Goal: Task Accomplishment & Management: Manage account settings

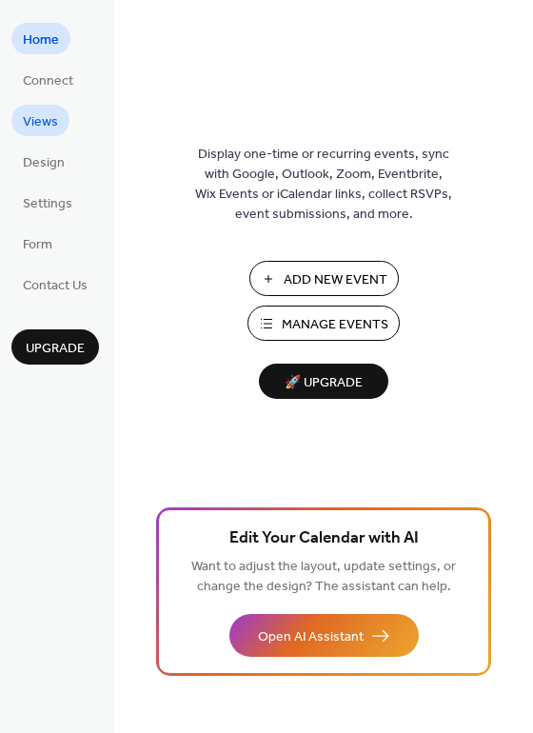
click at [22, 121] on link "Views" at bounding box center [40, 120] width 58 height 31
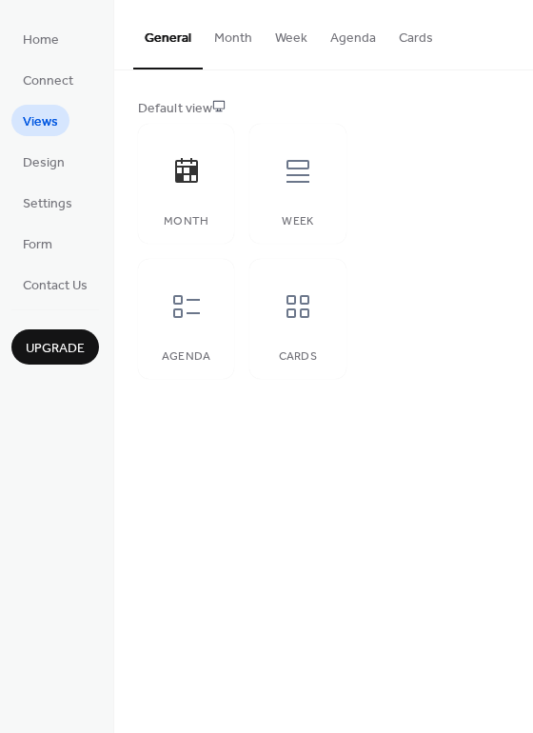
click at [225, 42] on button "Month" at bounding box center [233, 34] width 61 height 68
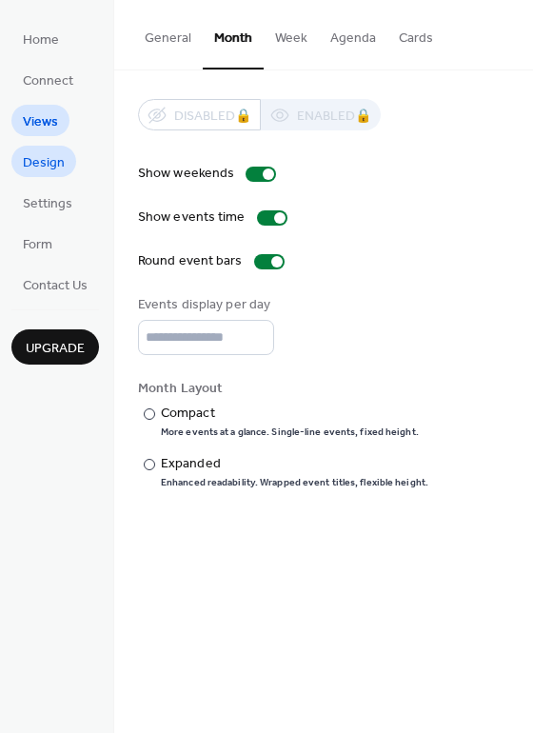
click at [57, 170] on span "Design" at bounding box center [44, 163] width 42 height 20
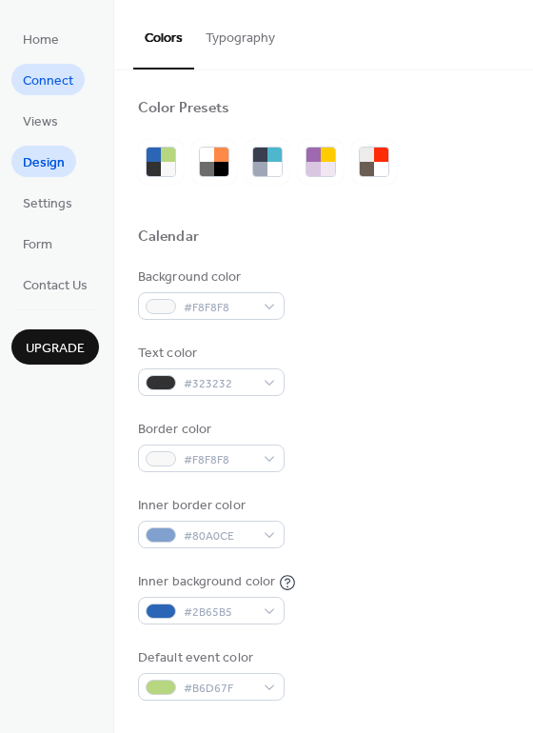
click at [57, 86] on span "Connect" at bounding box center [48, 81] width 50 height 20
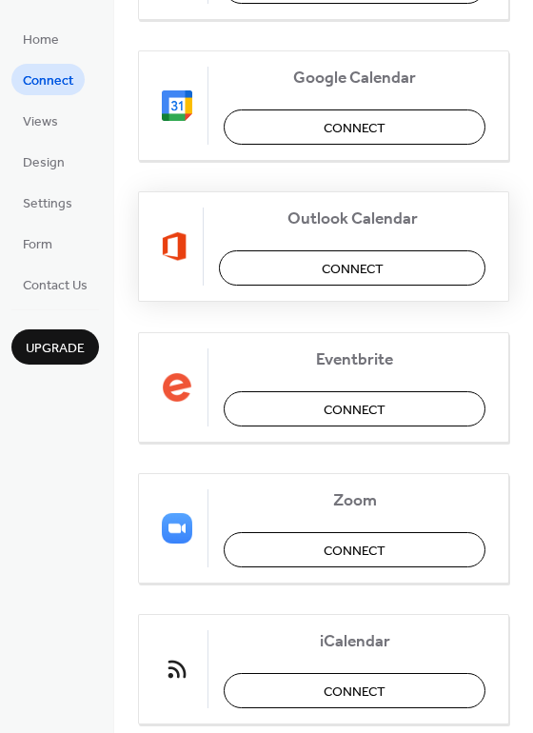
scroll to position [400, 0]
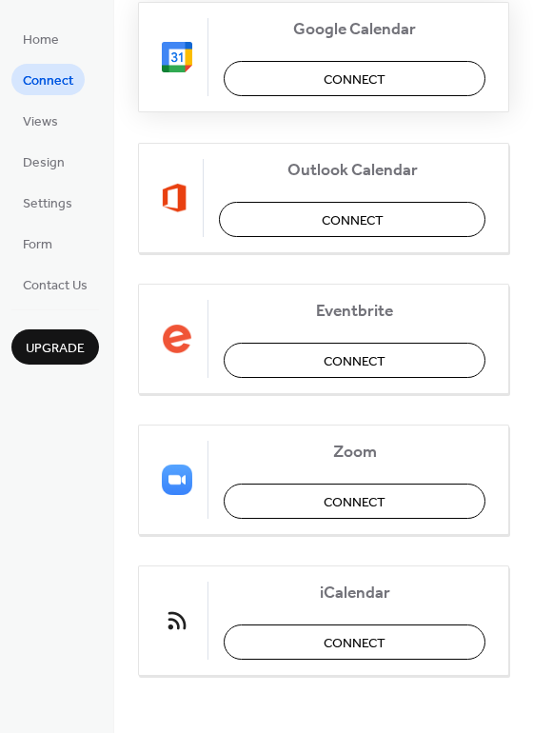
click at [313, 85] on button "Connect" at bounding box center [355, 78] width 262 height 35
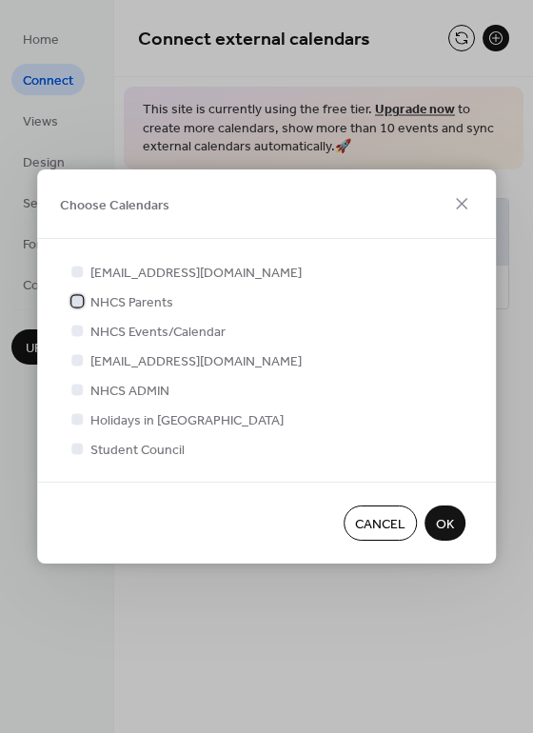
click at [74, 303] on div at bounding box center [76, 300] width 11 height 11
click at [449, 525] on span "OK" at bounding box center [445, 525] width 18 height 20
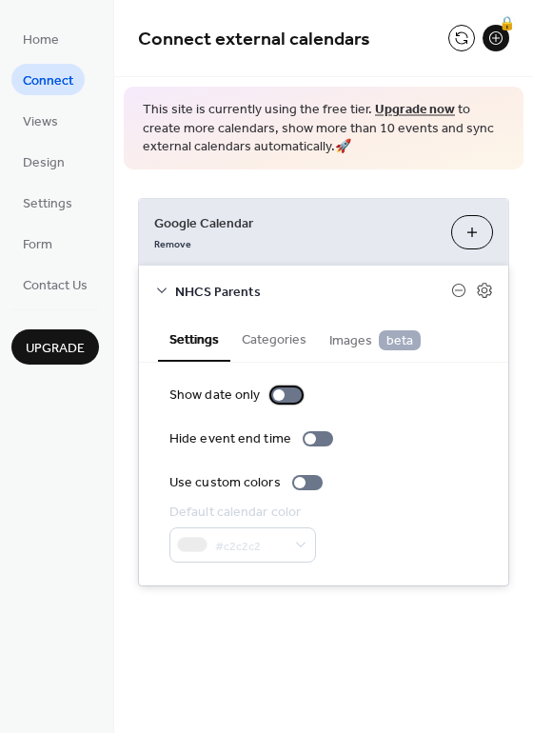
click at [286, 397] on div at bounding box center [286, 394] width 30 height 15
click at [288, 397] on div at bounding box center [293, 394] width 11 height 11
click at [321, 441] on div at bounding box center [318, 438] width 30 height 15
click at [320, 441] on div at bounding box center [325, 438] width 11 height 11
click at [283, 396] on div at bounding box center [286, 394] width 30 height 15
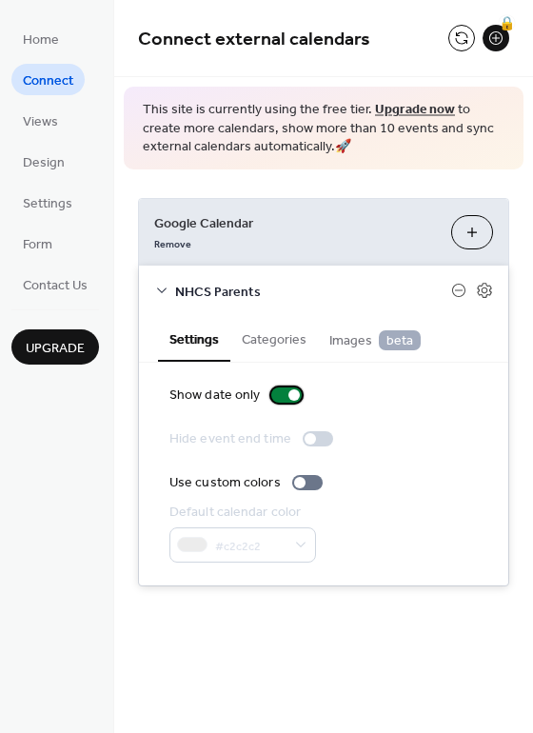
click at [283, 396] on div at bounding box center [286, 394] width 30 height 15
click at [271, 343] on button "Categories" at bounding box center [274, 338] width 88 height 44
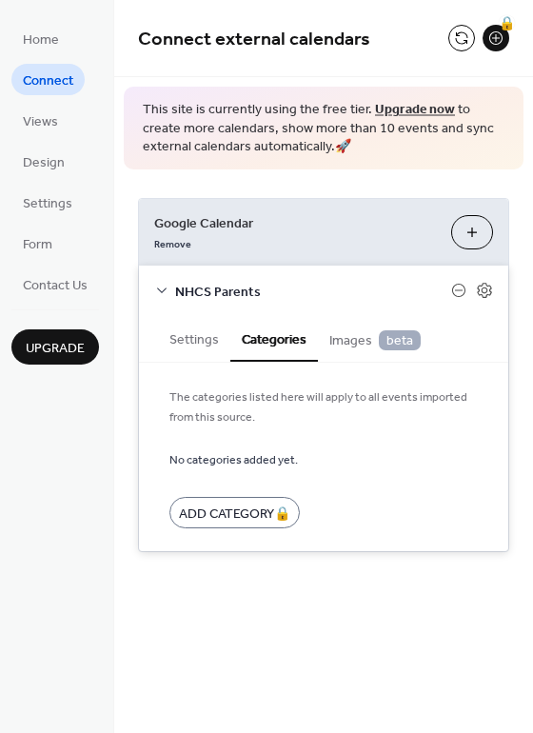
click at [345, 347] on span "Images beta" at bounding box center [374, 340] width 91 height 21
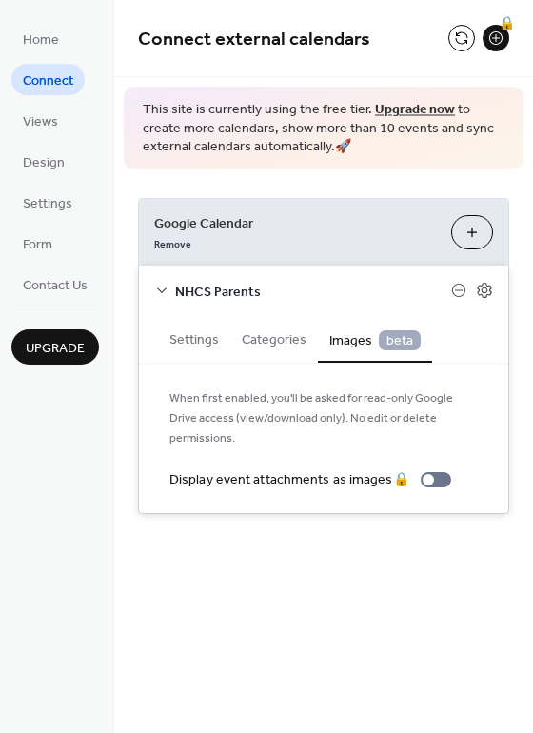
click at [205, 344] on button "Settings" at bounding box center [194, 338] width 72 height 44
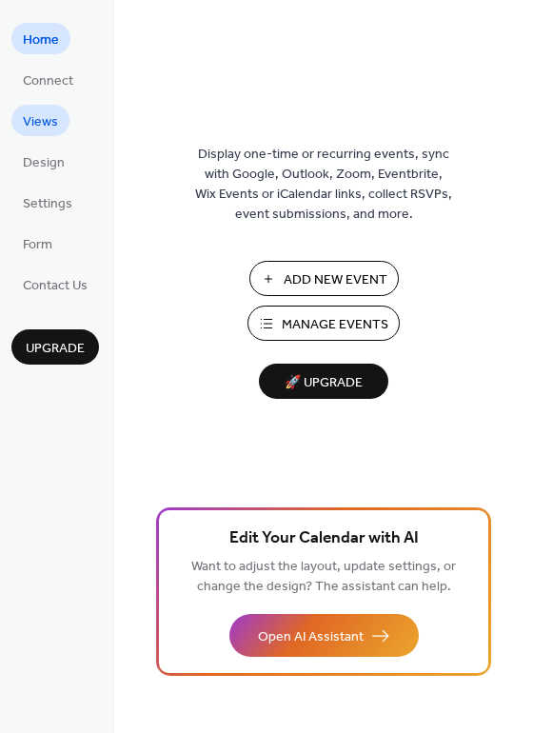
click at [42, 112] on span "Views" at bounding box center [40, 122] width 35 height 20
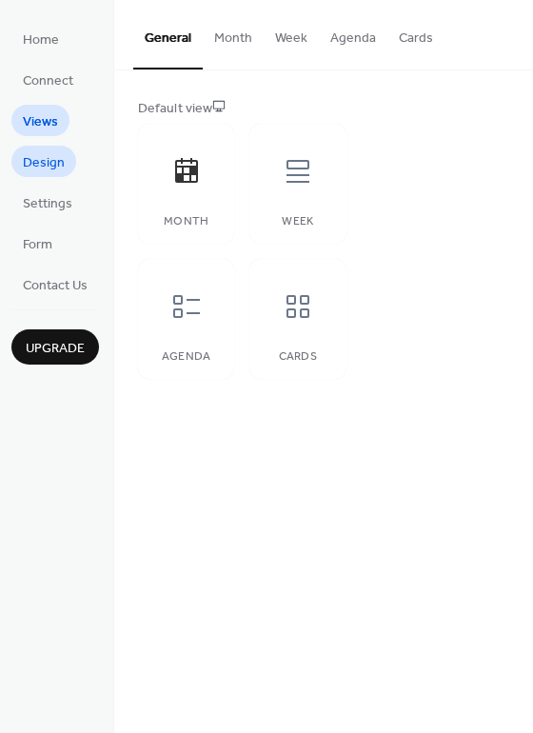
drag, startPoint x: 40, startPoint y: 152, endPoint x: 43, endPoint y: 164, distance: 11.8
click at [40, 153] on span "Design" at bounding box center [44, 163] width 42 height 20
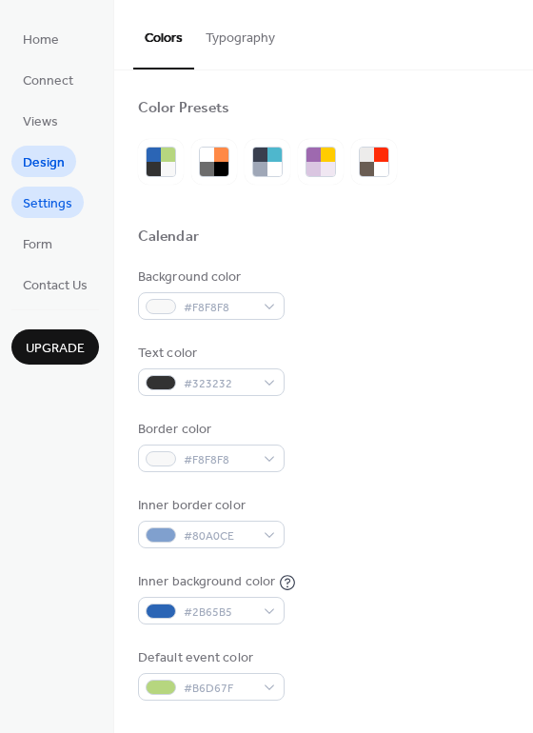
click at [57, 205] on span "Settings" at bounding box center [47, 204] width 49 height 20
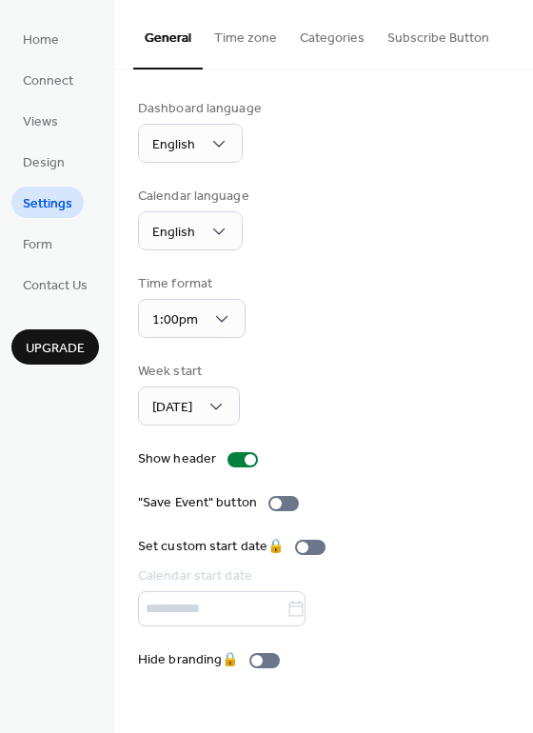
click at [253, 44] on button "Time zone" at bounding box center [246, 34] width 86 height 68
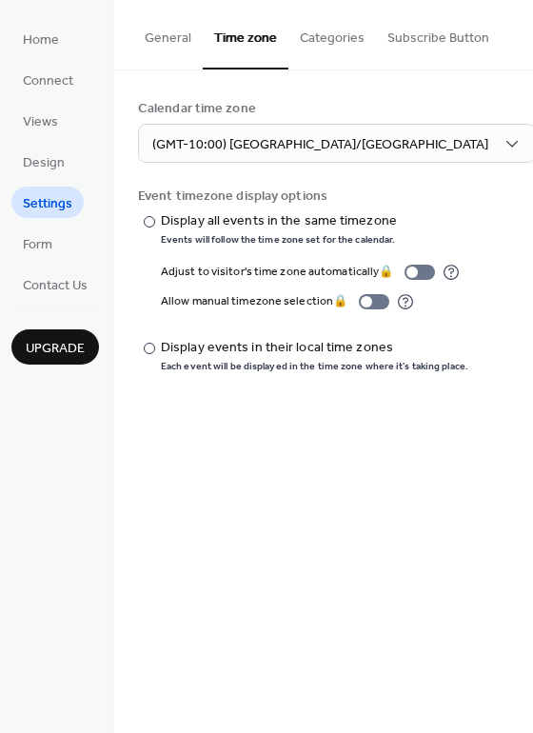
click at [316, 39] on button "Categories" at bounding box center [332, 34] width 88 height 68
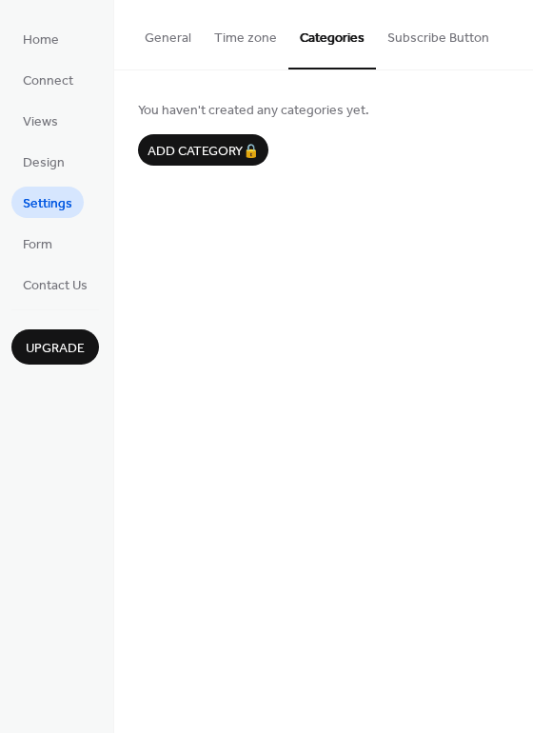
click at [412, 50] on button "Subscribe Button" at bounding box center [438, 34] width 125 height 68
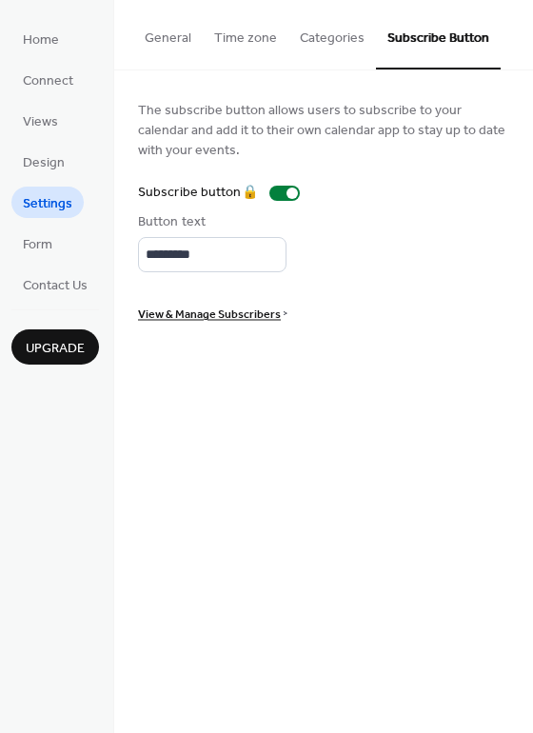
click at [169, 39] on button "General" at bounding box center [167, 34] width 69 height 68
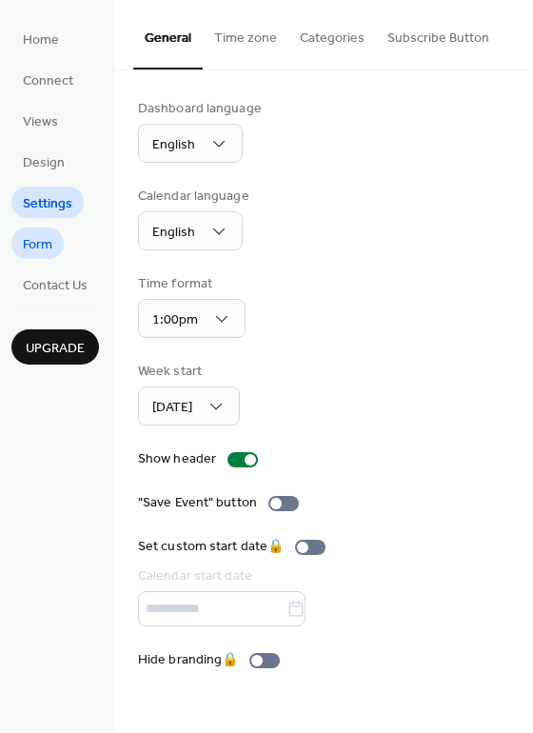
click at [49, 246] on span "Form" at bounding box center [37, 245] width 29 height 20
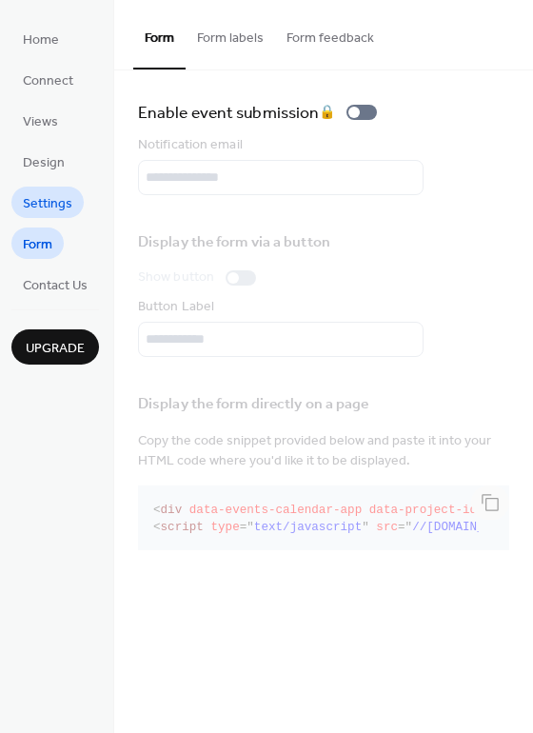
click at [49, 205] on span "Settings" at bounding box center [47, 204] width 49 height 20
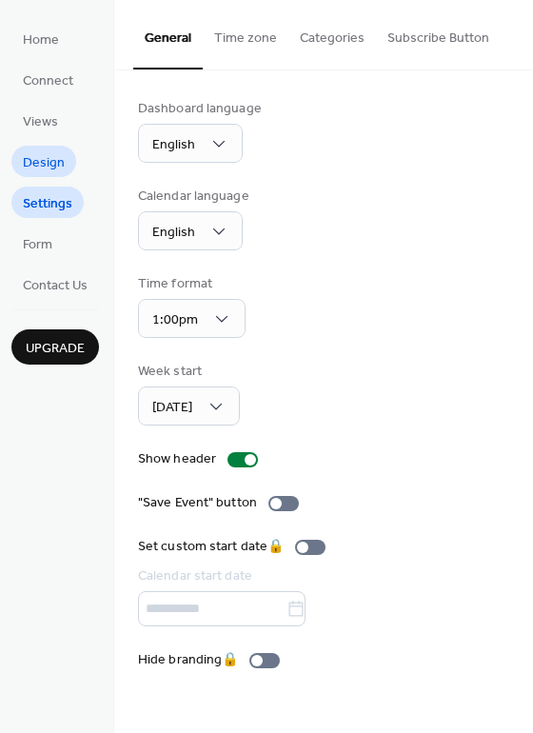
click at [48, 165] on span "Design" at bounding box center [44, 163] width 42 height 20
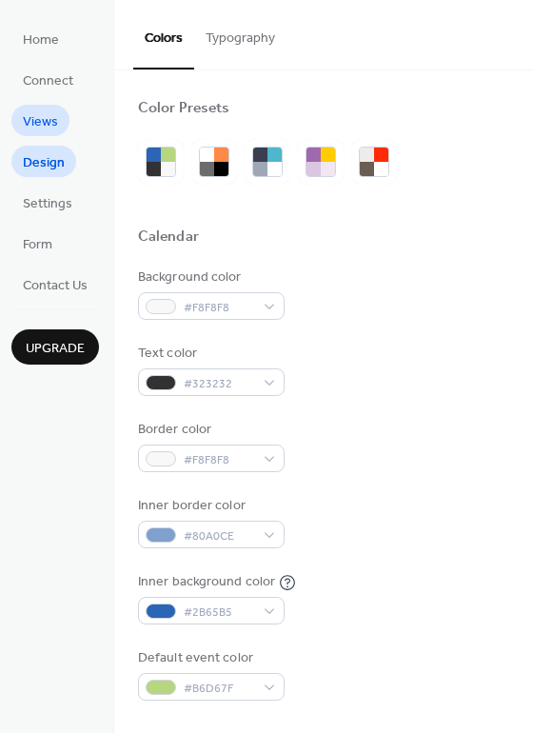
click at [48, 131] on span "Views" at bounding box center [40, 122] width 35 height 20
